Goal: Information Seeking & Learning: Learn about a topic

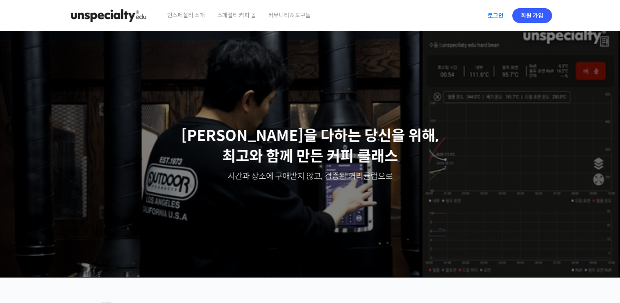
click at [491, 12] on link "로그인" at bounding box center [496, 15] width 26 height 19
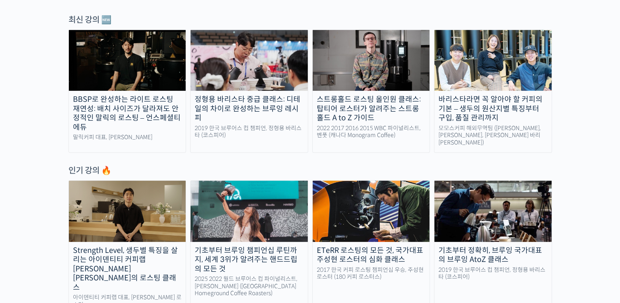
scroll to position [288, 0]
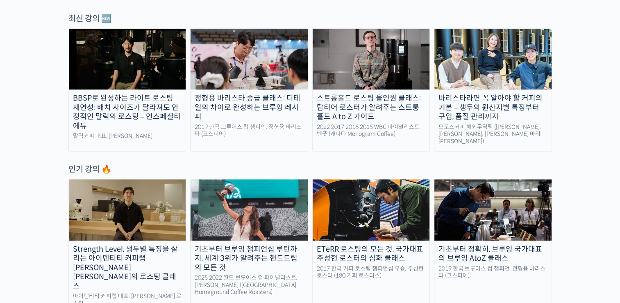
click at [139, 120] on div "BBSP로 완성하는 라이트 로스팅 재연성: 배치 사이즈가 달라져도 안정적인 말릭의 로스팅 – 언스페셜티 에듀" at bounding box center [127, 111] width 117 height 37
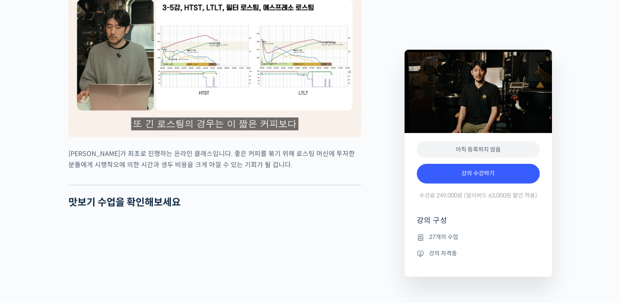
scroll to position [1953, 0]
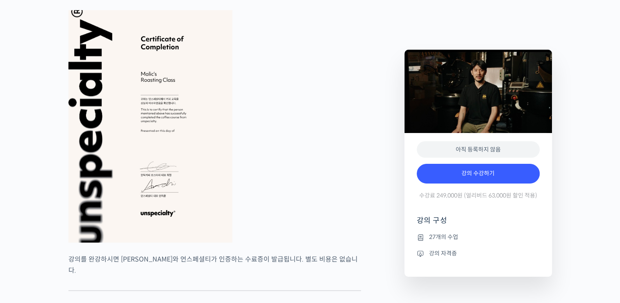
click at [323, 223] on figure at bounding box center [214, 126] width 293 height 232
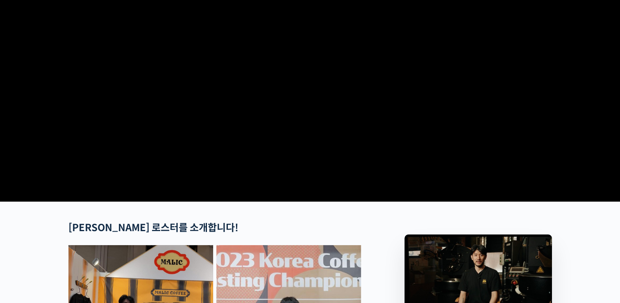
click at [365, 116] on video at bounding box center [310, 56] width 484 height 283
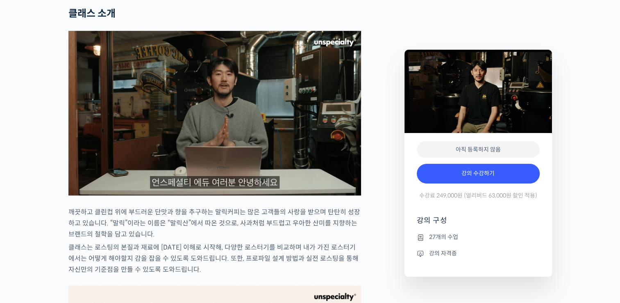
scroll to position [590, 0]
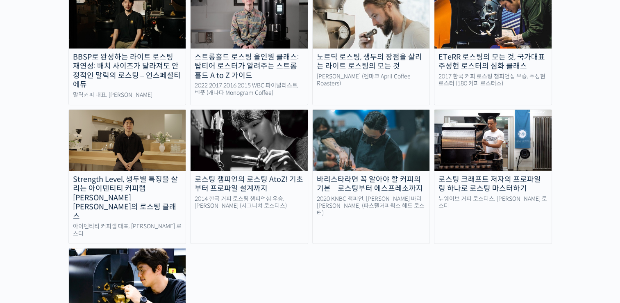
scroll to position [796, 0]
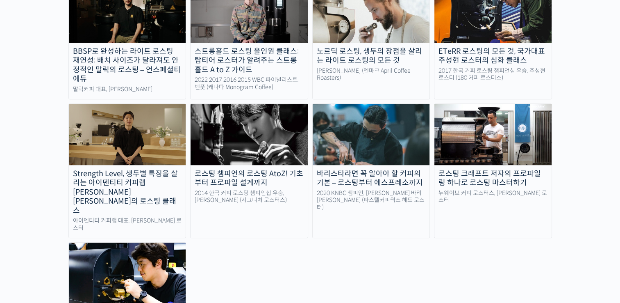
click at [254, 169] on div "로스팅 챔피언의 로스팅 AtoZ! 기초부터 프로파일 설계까지" at bounding box center [249, 178] width 117 height 18
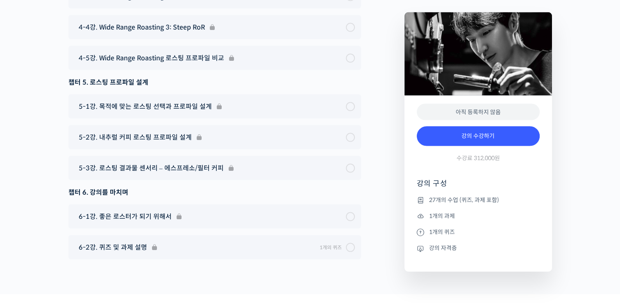
scroll to position [4733, 0]
